Goal: Transaction & Acquisition: Purchase product/service

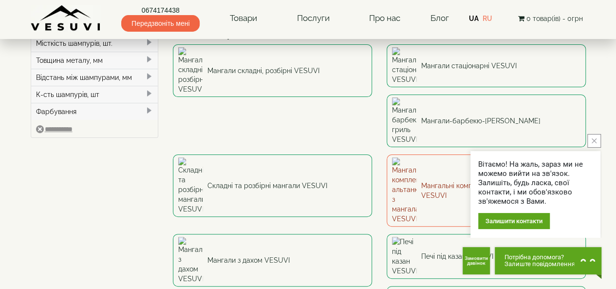
scroll to position [97, 0]
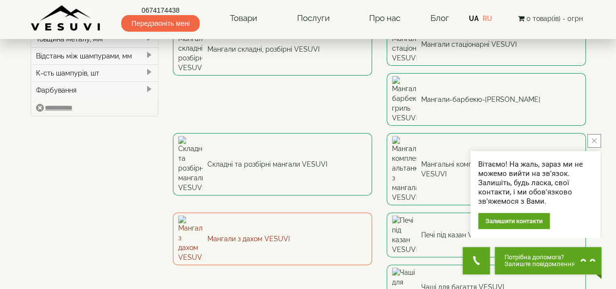
click at [203, 215] on img at bounding box center [190, 238] width 24 height 47
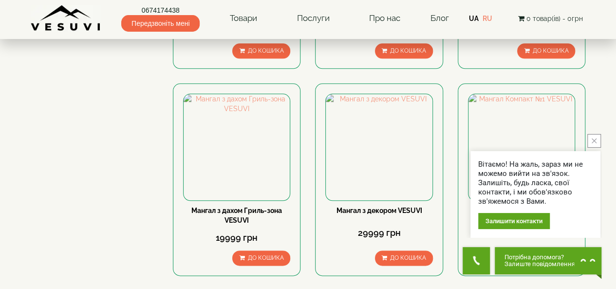
scroll to position [487, 0]
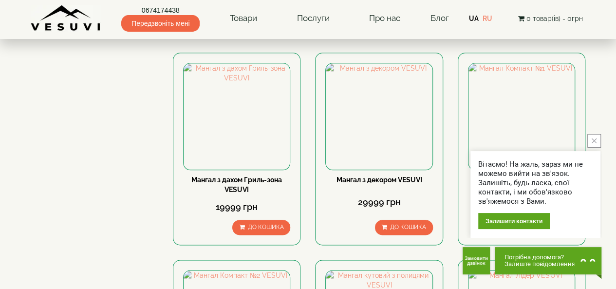
click at [593, 140] on icon "close button" at bounding box center [594, 140] width 5 height 5
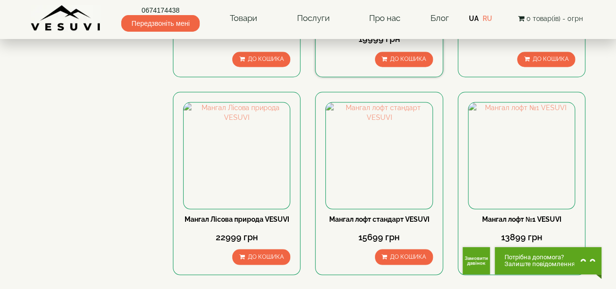
scroll to position [975, 0]
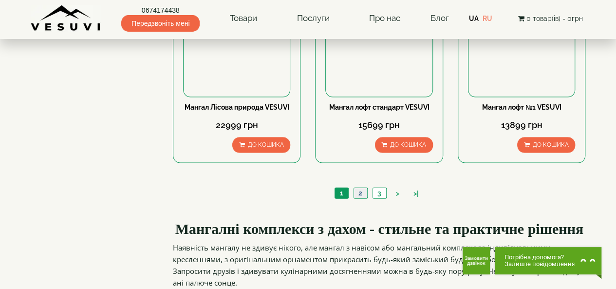
click at [359, 189] on link "2" at bounding box center [361, 193] width 14 height 10
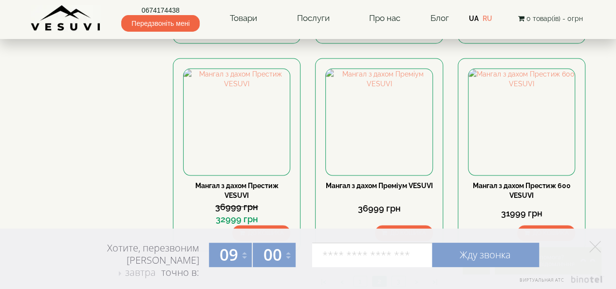
scroll to position [975, 0]
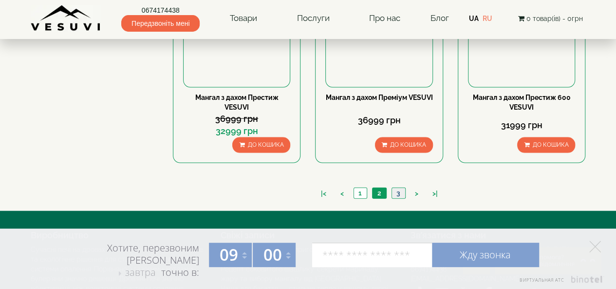
click at [397, 189] on link "3" at bounding box center [399, 193] width 14 height 10
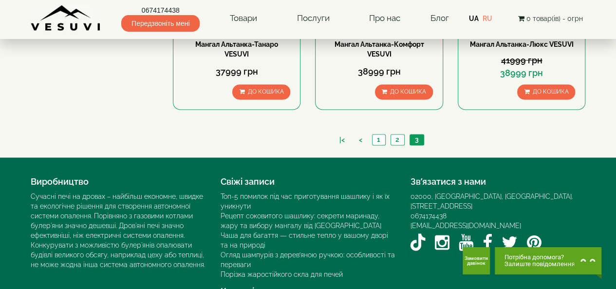
scroll to position [657, 0]
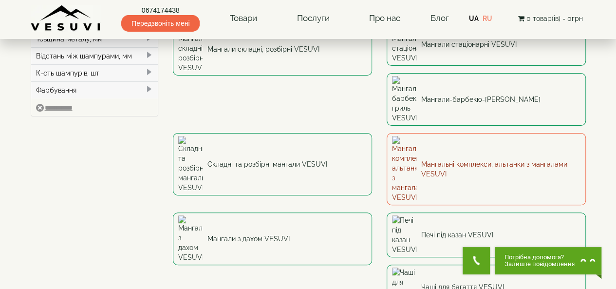
click at [387, 133] on link "Мангальні комплекси, альтанки з мангалами VESUVI" at bounding box center [486, 169] width 199 height 72
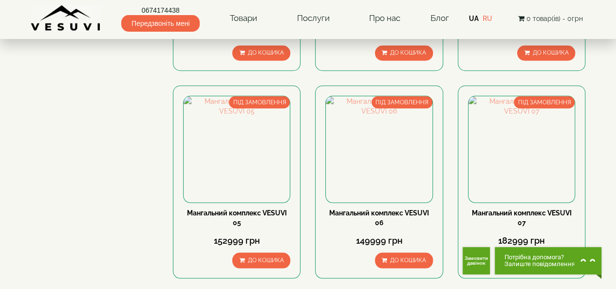
scroll to position [1023, 0]
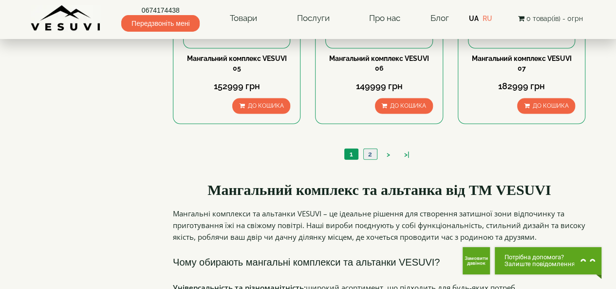
click at [371, 153] on link "2" at bounding box center [371, 154] width 14 height 10
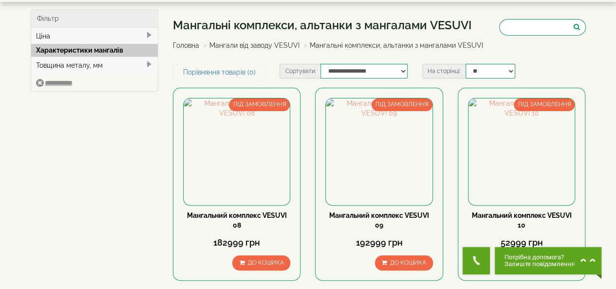
scroll to position [49, 0]
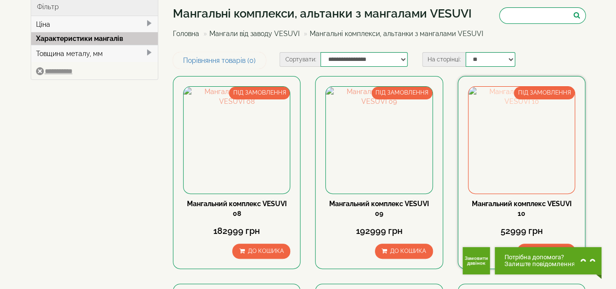
click at [519, 138] on img at bounding box center [522, 140] width 106 height 106
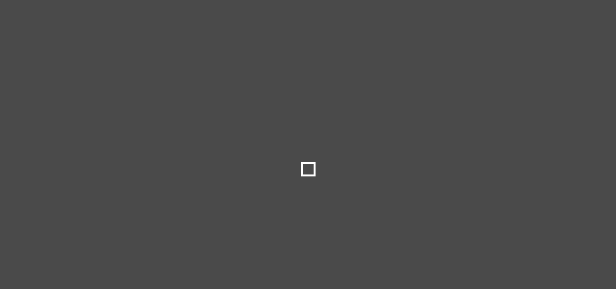
scroll to position [49, 0]
